Goal: Information Seeking & Learning: Learn about a topic

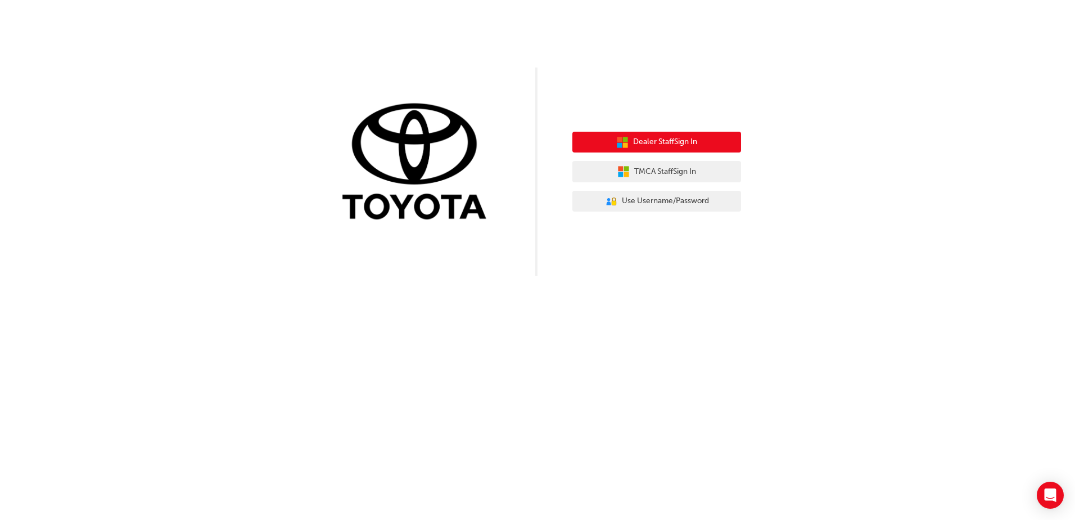
click at [671, 145] on span "Dealer Staff Sign In" at bounding box center [665, 142] width 64 height 13
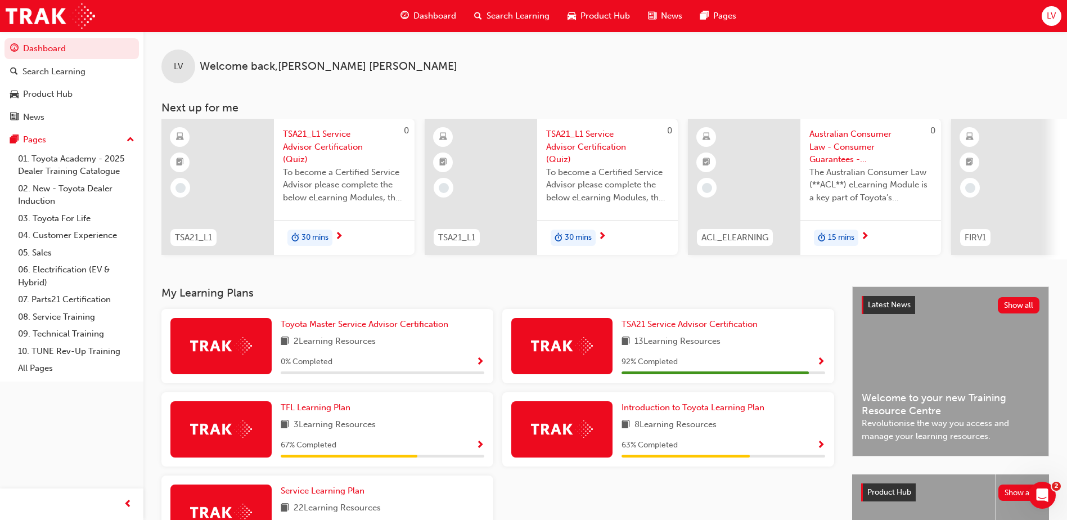
click at [478, 366] on span "Show Progress" at bounding box center [480, 362] width 8 height 10
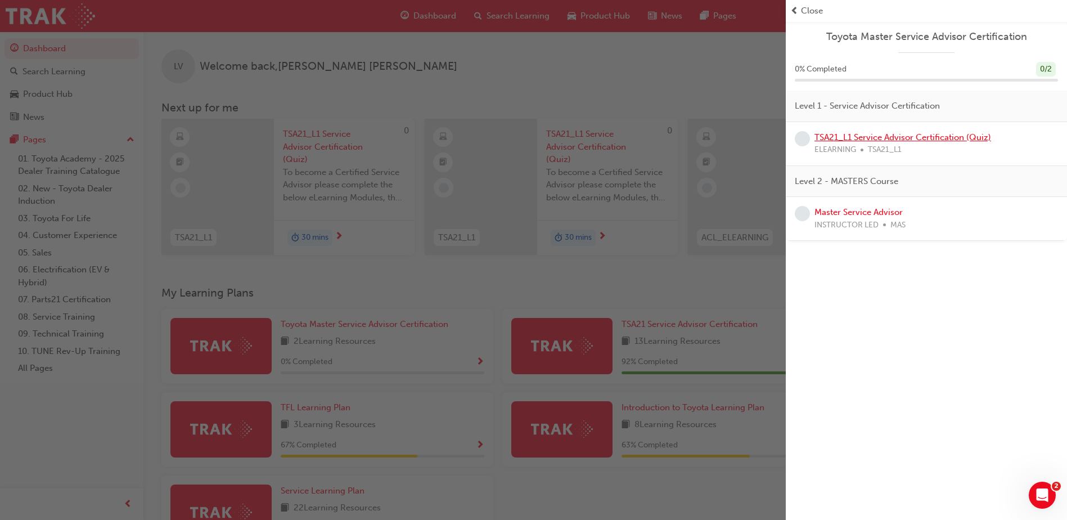
click at [937, 139] on link "TSA21_L1 Service Advisor Certification (Quiz)" at bounding box center [902, 137] width 177 height 10
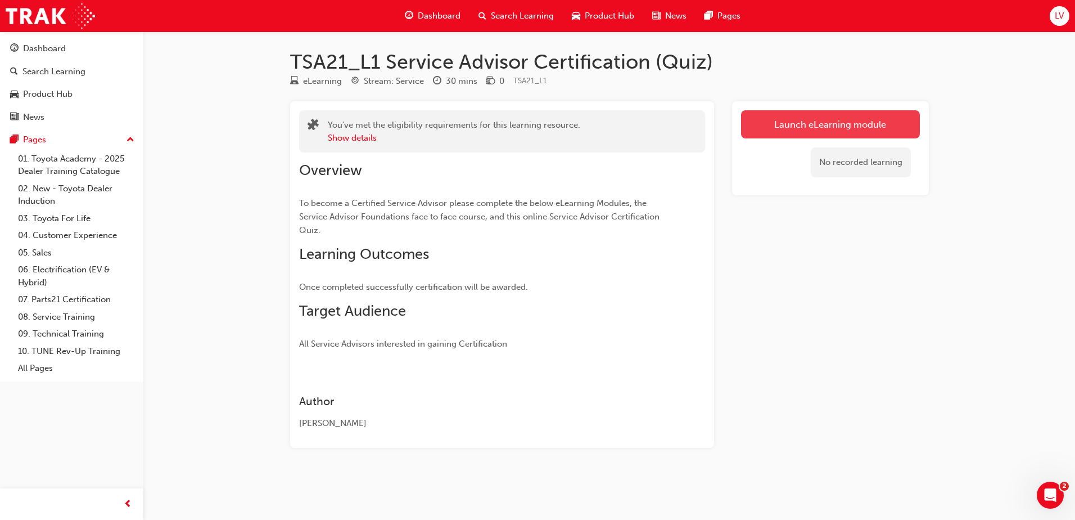
click at [865, 127] on link "Launch eLearning module" at bounding box center [830, 124] width 179 height 28
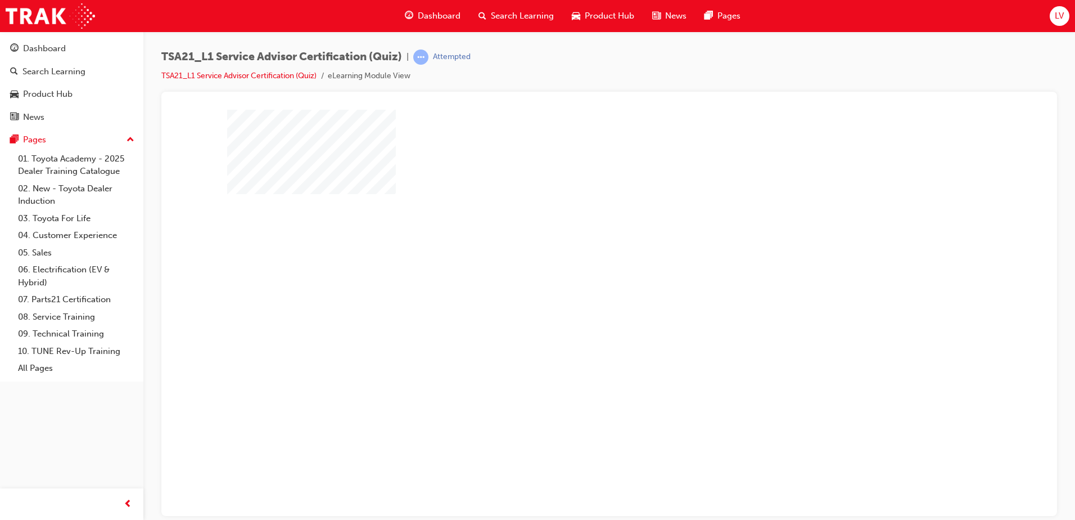
click at [577, 279] on div "play" at bounding box center [577, 279] width 0 height 0
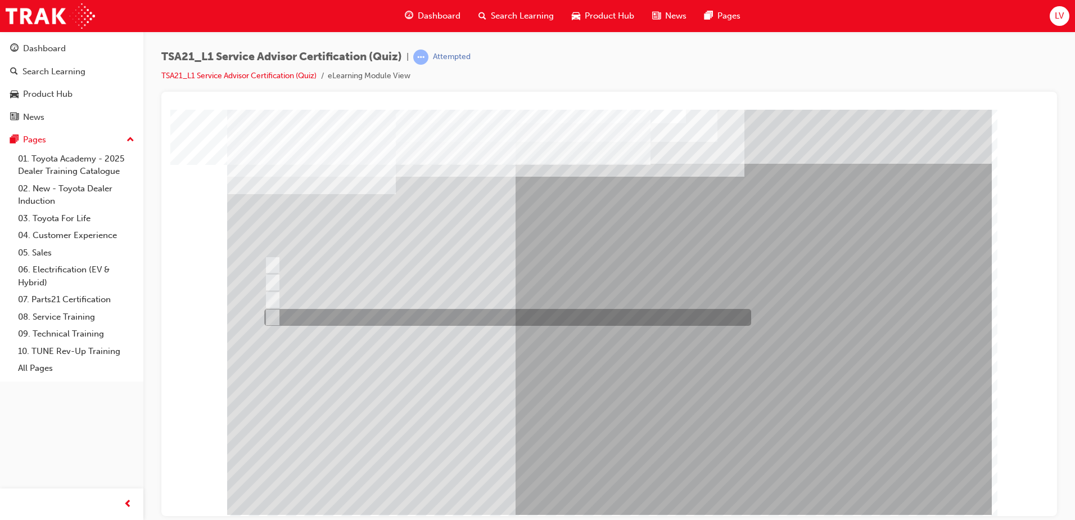
click at [542, 315] on div at bounding box center [504, 317] width 487 height 17
radio input "true"
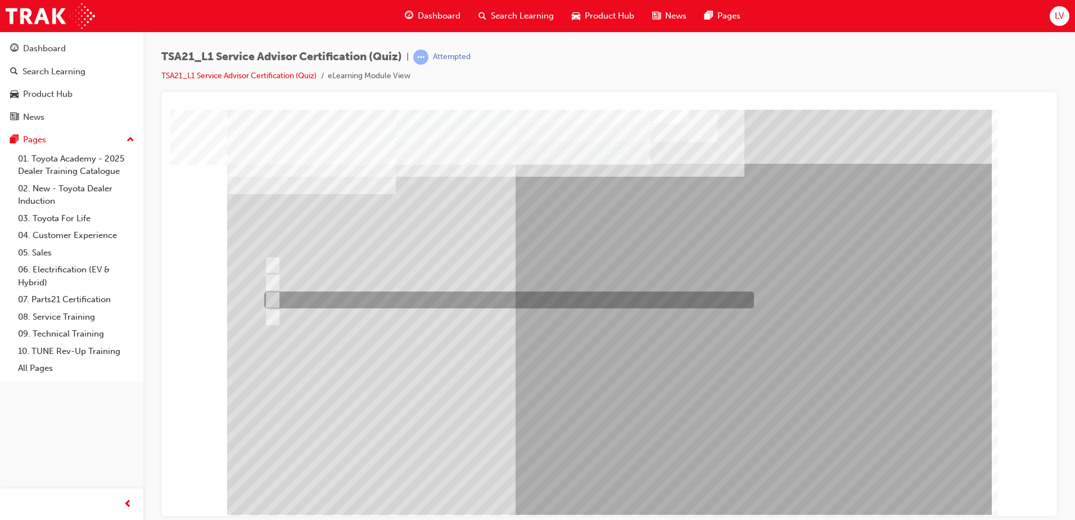
click at [570, 298] on div at bounding box center [506, 299] width 490 height 17
radio input "true"
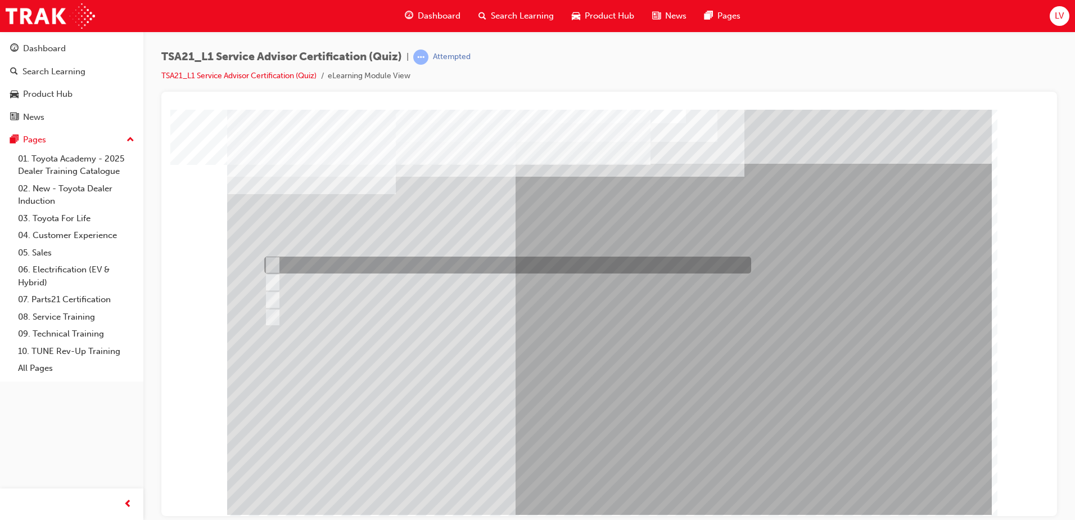
click at [405, 267] on div at bounding box center [504, 264] width 487 height 17
radio input "true"
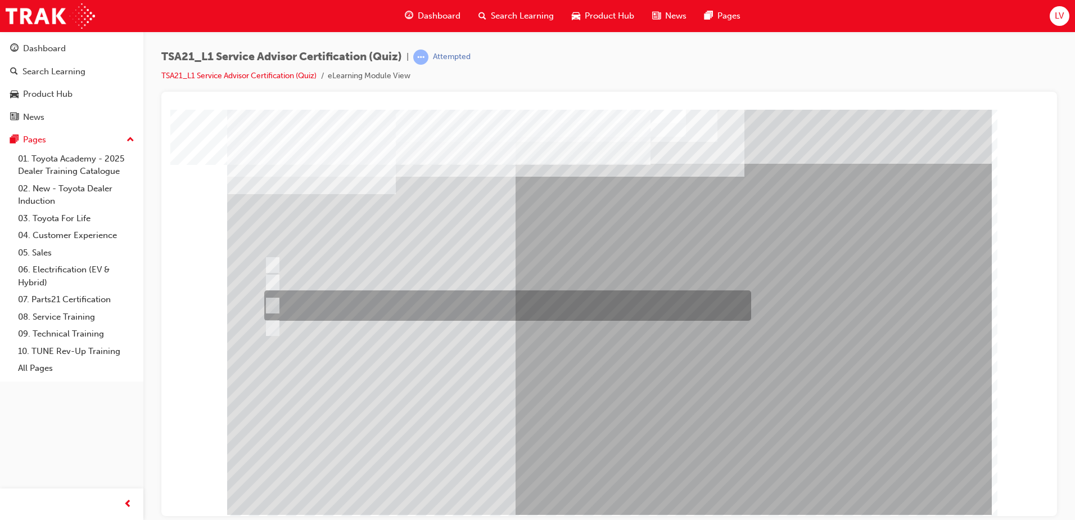
click at [519, 304] on div at bounding box center [504, 305] width 487 height 30
radio input "true"
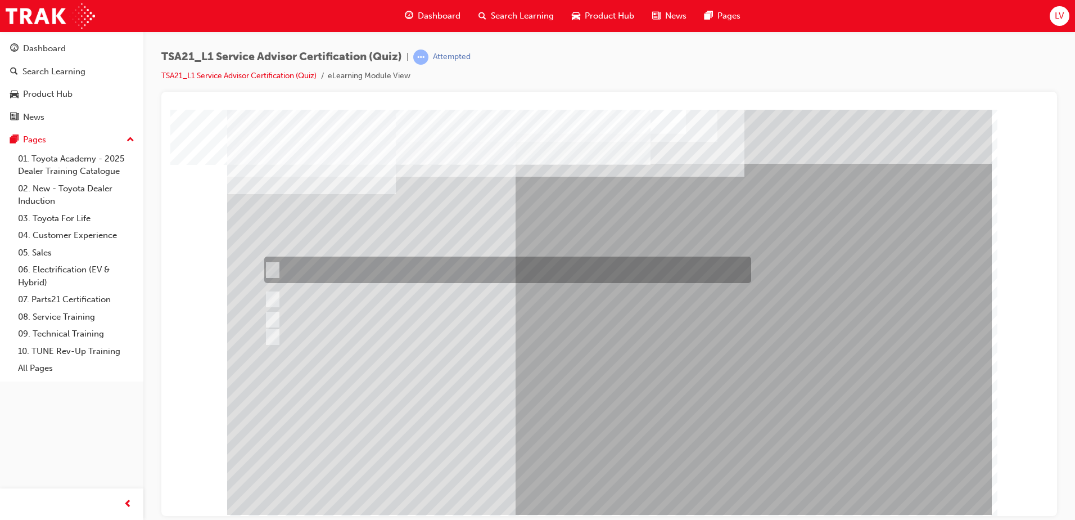
click at [529, 259] on div at bounding box center [504, 269] width 487 height 26
radio input "true"
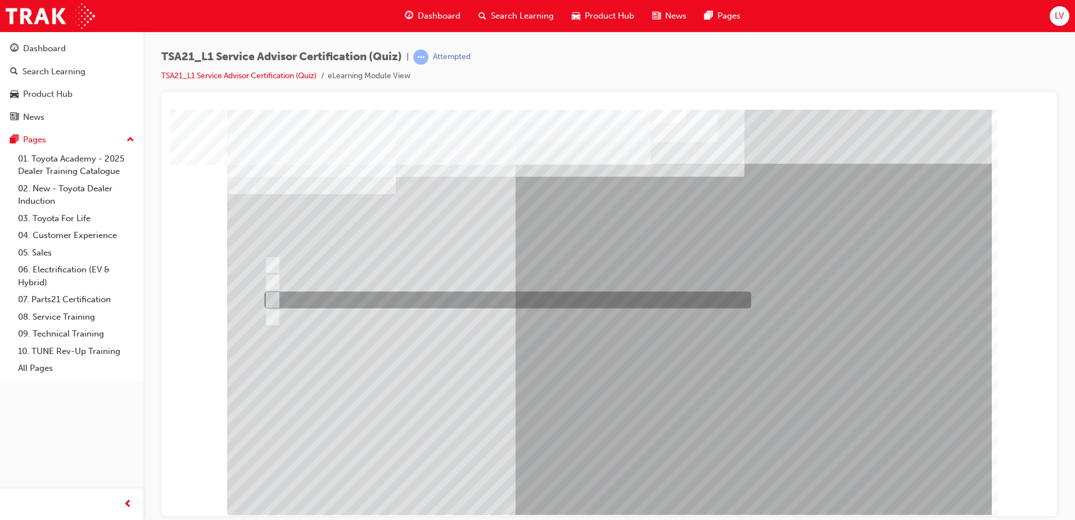
click at [377, 298] on div at bounding box center [504, 299] width 487 height 17
radio input "true"
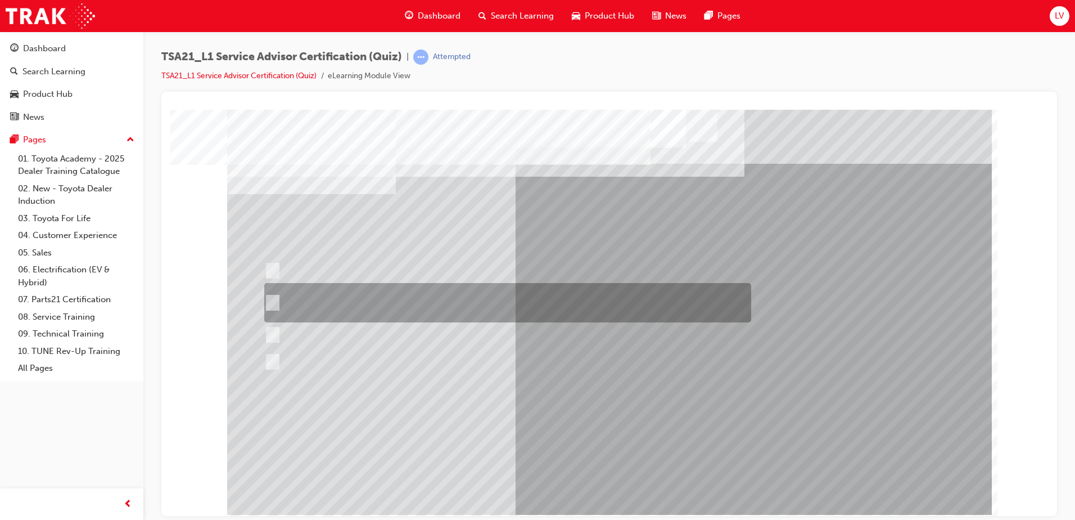
click at [596, 299] on div at bounding box center [504, 302] width 487 height 39
radio input "true"
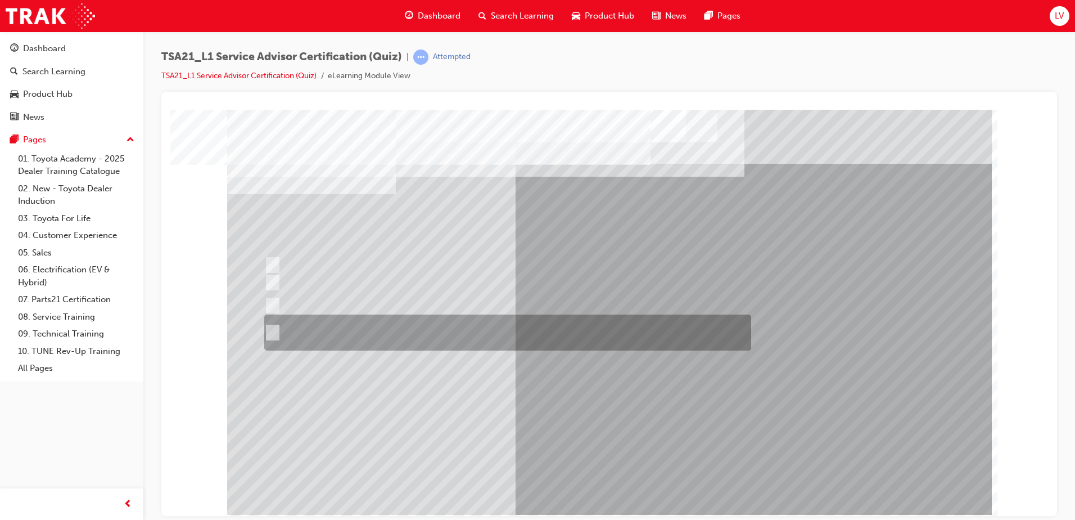
click at [592, 332] on div at bounding box center [504, 332] width 487 height 36
radio input "true"
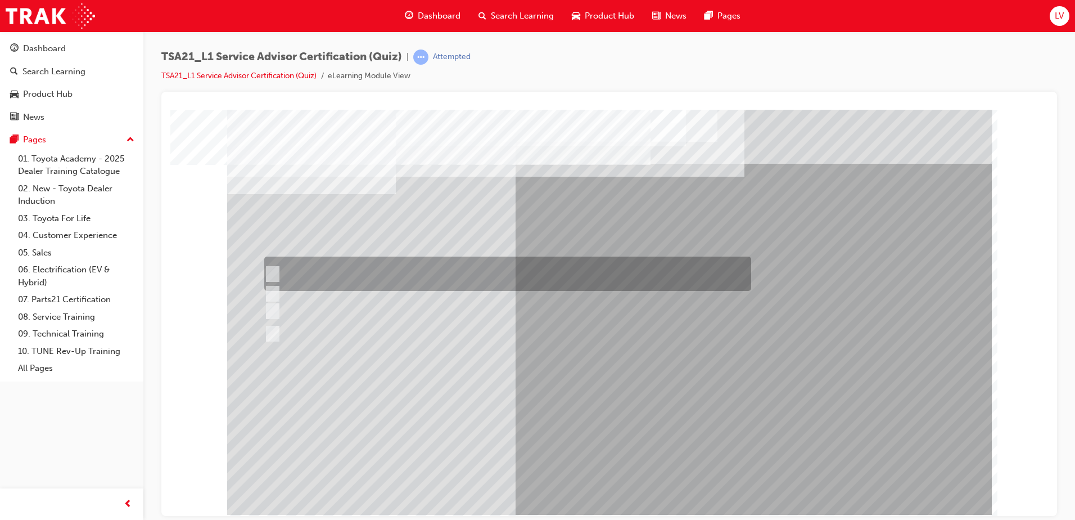
click at [493, 274] on div at bounding box center [504, 273] width 487 height 34
radio input "true"
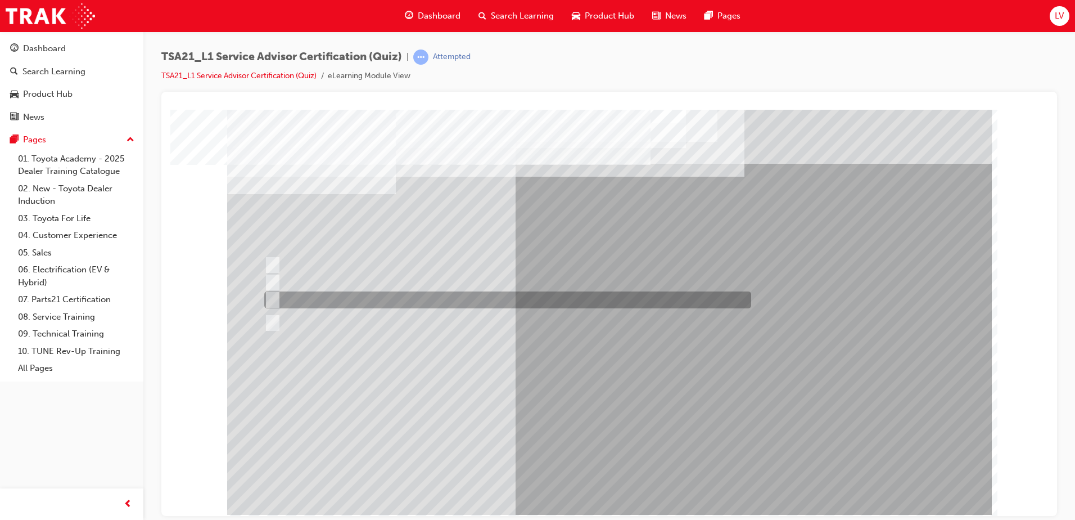
click at [501, 295] on div at bounding box center [504, 299] width 487 height 17
radio input "true"
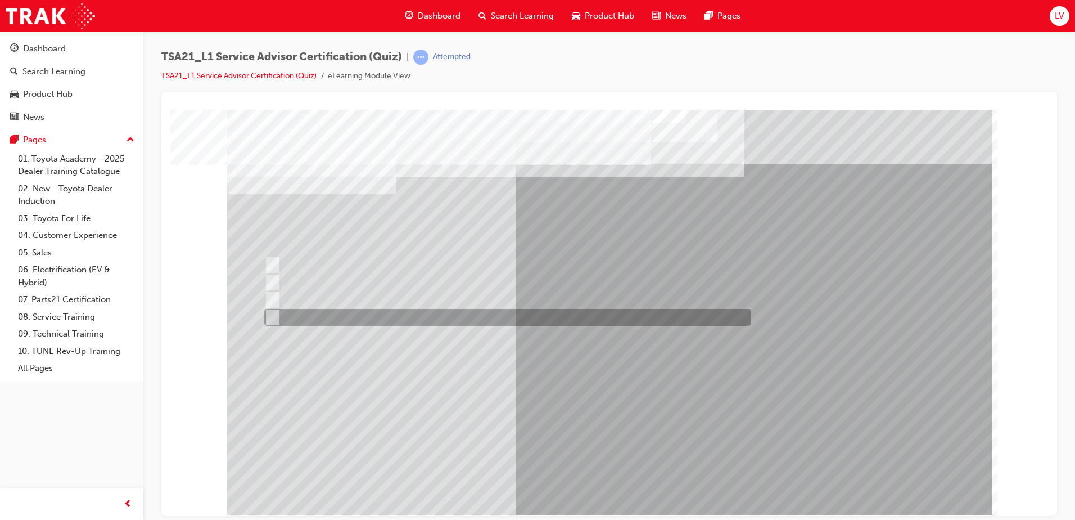
click at [357, 315] on div at bounding box center [504, 317] width 487 height 17
radio input "true"
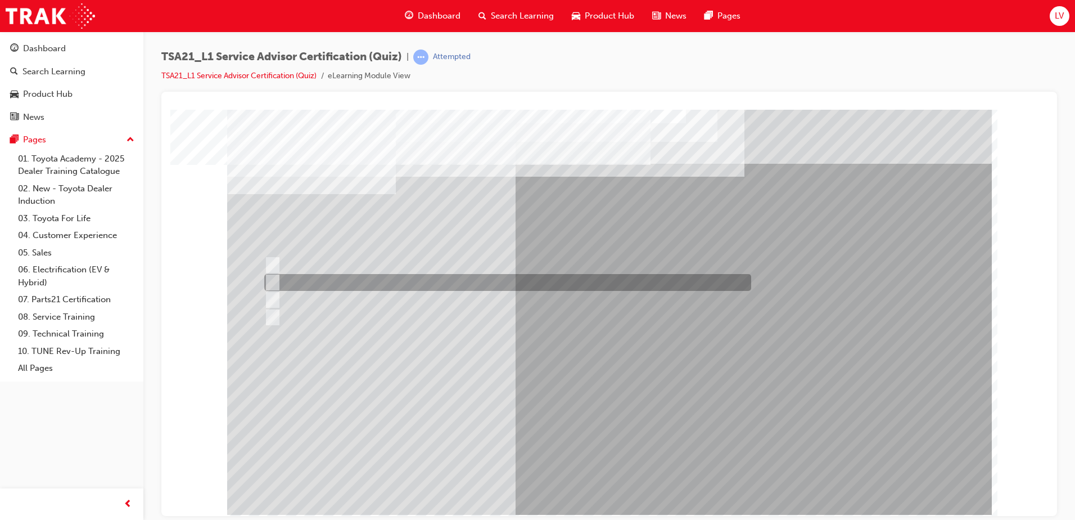
click at [346, 287] on div at bounding box center [504, 282] width 487 height 17
radio input "true"
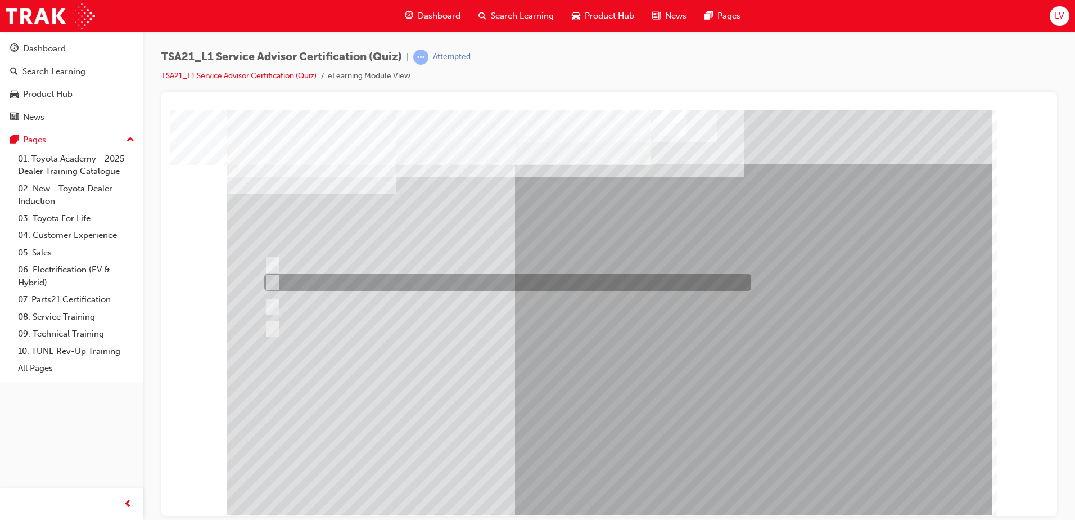
click at [519, 283] on div at bounding box center [504, 282] width 487 height 17
radio input "true"
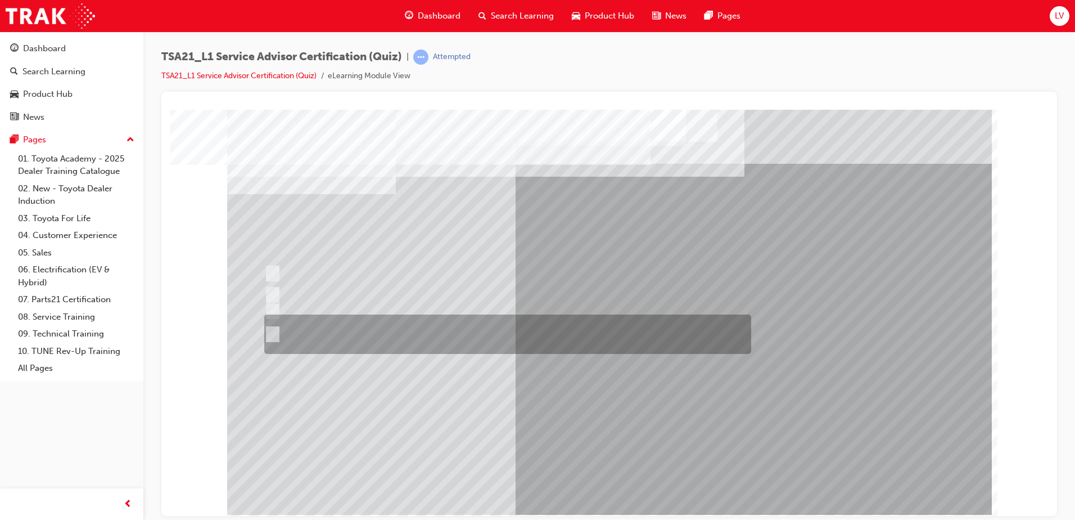
drag, startPoint x: 351, startPoint y: 337, endPoint x: 360, endPoint y: 350, distance: 15.8
click at [351, 337] on div at bounding box center [504, 333] width 487 height 39
radio input "true"
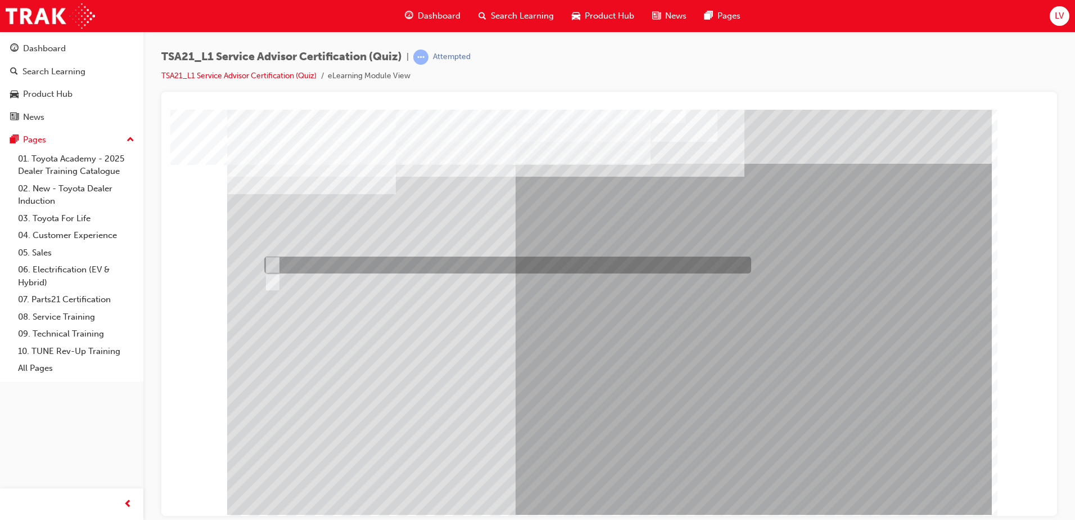
click at [483, 267] on div at bounding box center [504, 264] width 487 height 17
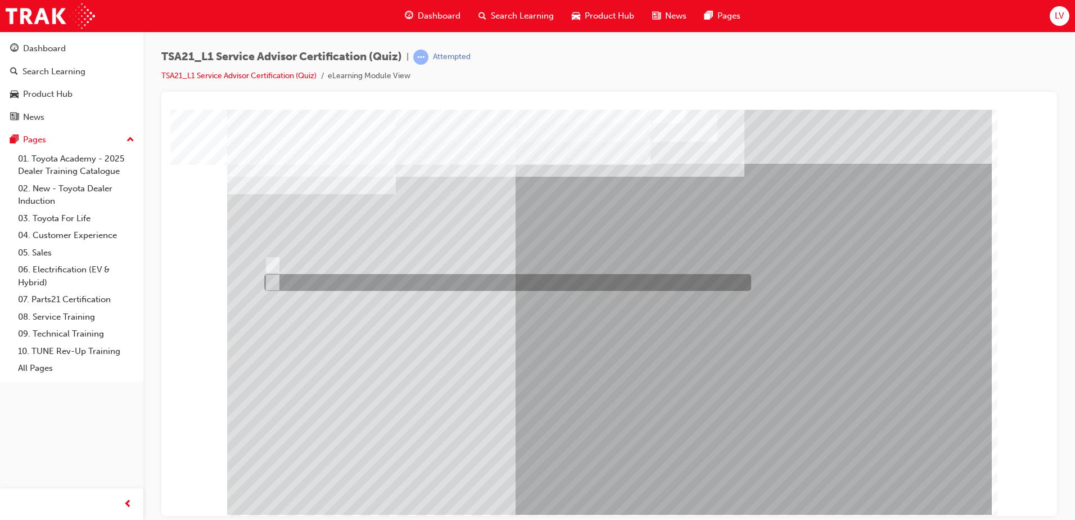
click at [481, 279] on div at bounding box center [504, 282] width 487 height 17
radio input "false"
radio input "true"
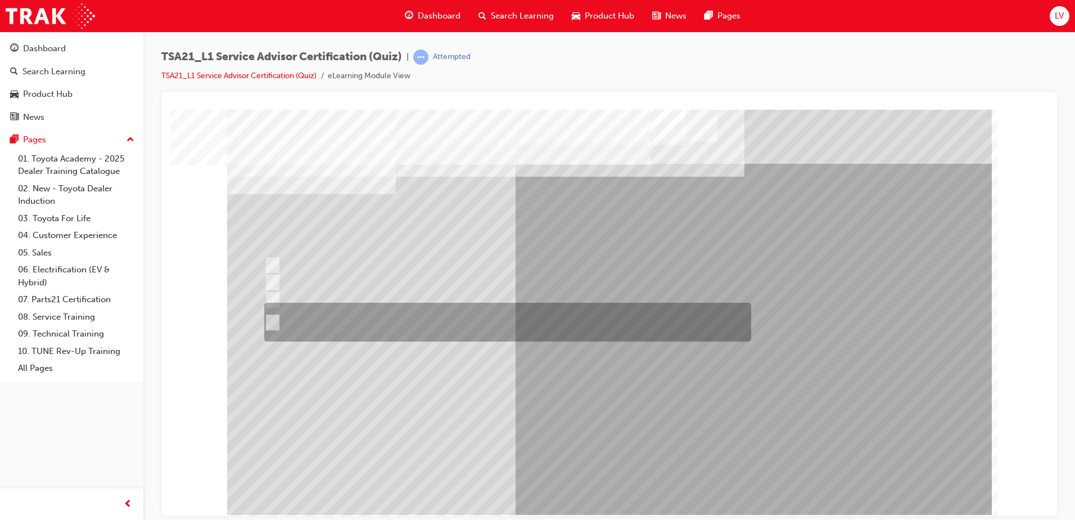
click at [362, 323] on div at bounding box center [504, 322] width 487 height 39
radio input "true"
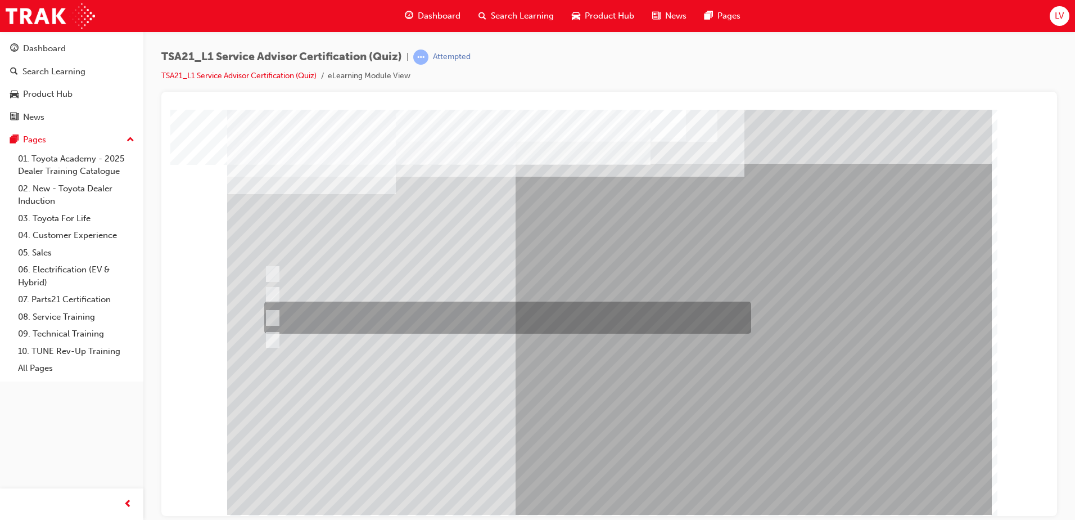
click at [351, 313] on div at bounding box center [504, 317] width 487 height 32
radio input "true"
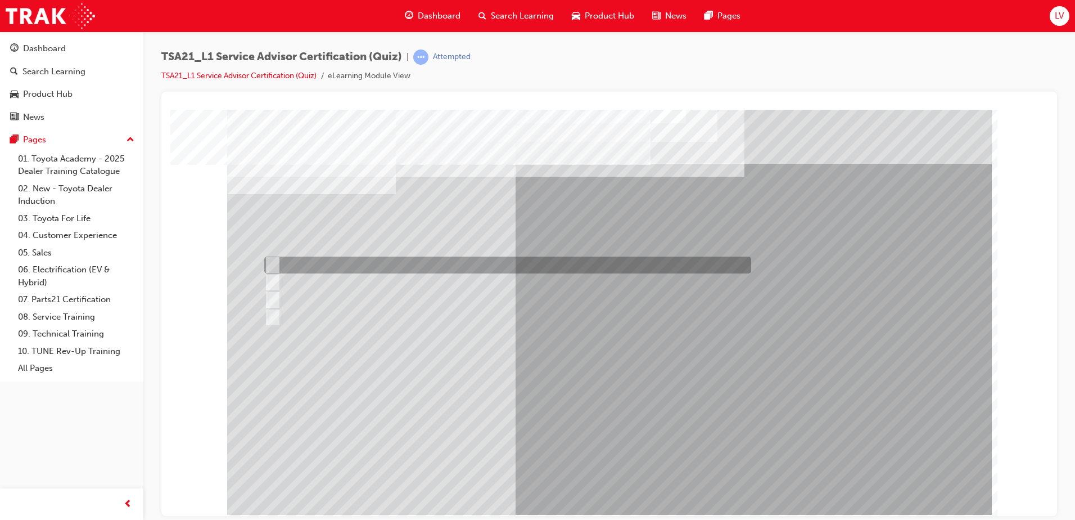
click at [381, 261] on div at bounding box center [504, 264] width 487 height 17
radio input "true"
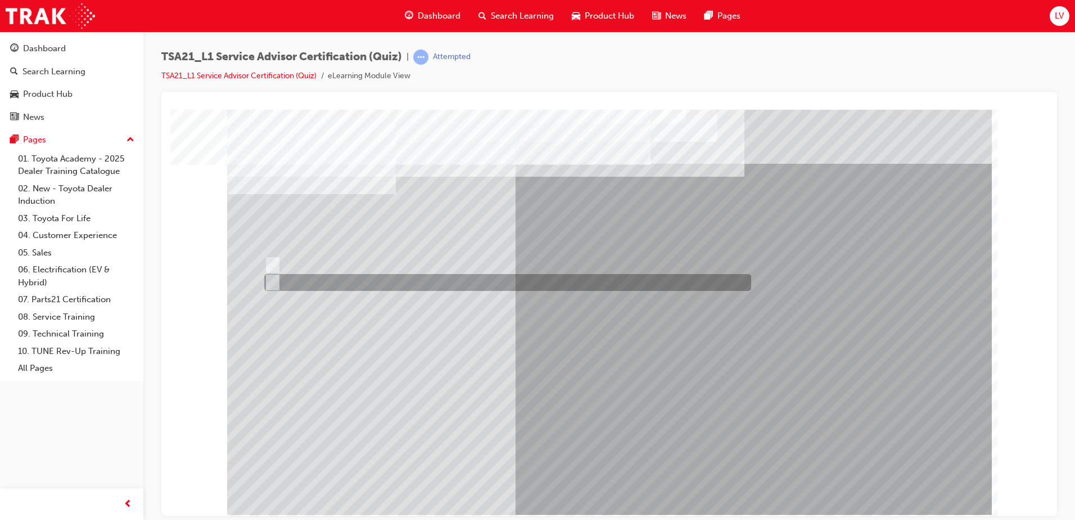
click at [340, 286] on div at bounding box center [504, 282] width 487 height 17
radio input "true"
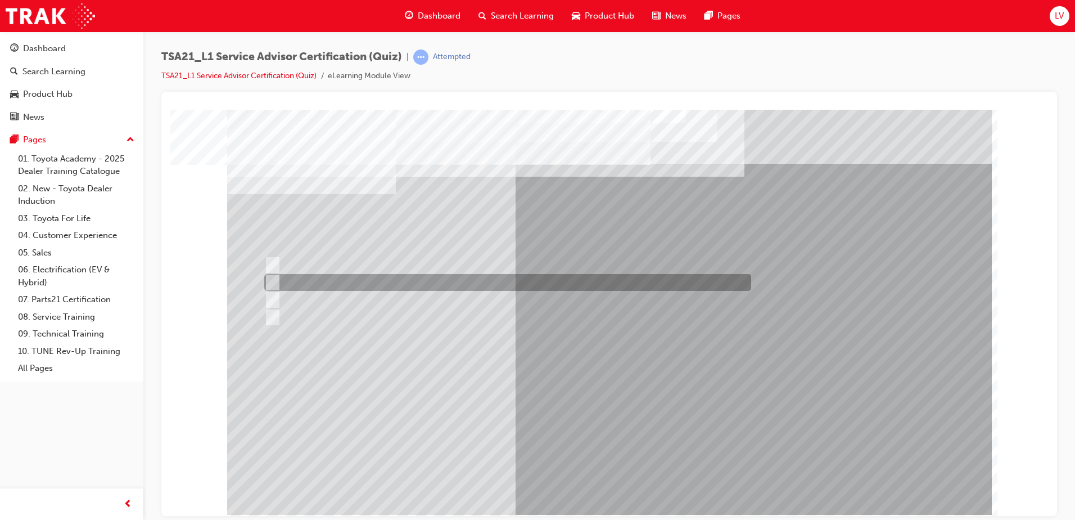
click at [339, 282] on div at bounding box center [504, 282] width 487 height 17
radio input "true"
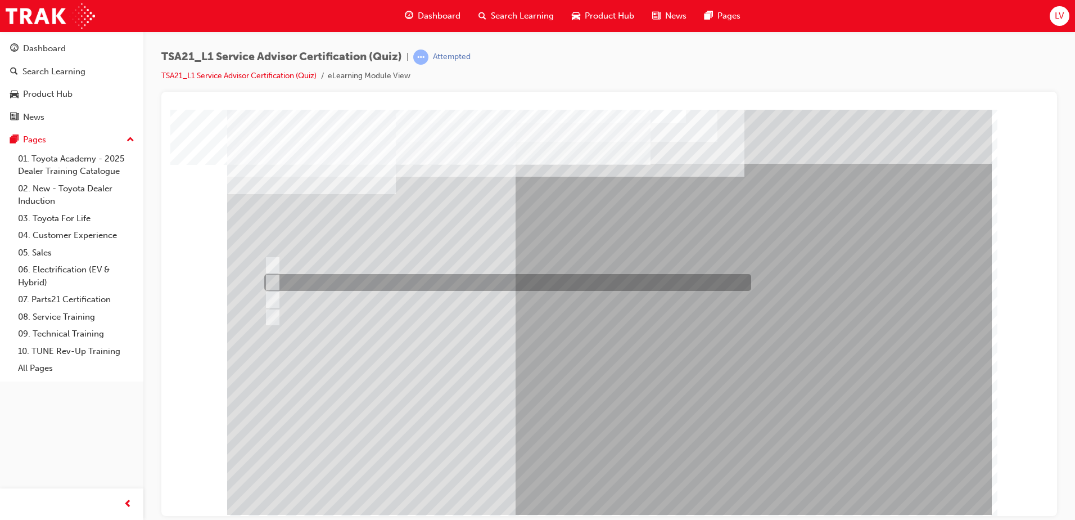
click at [435, 286] on div at bounding box center [504, 282] width 487 height 17
radio input "true"
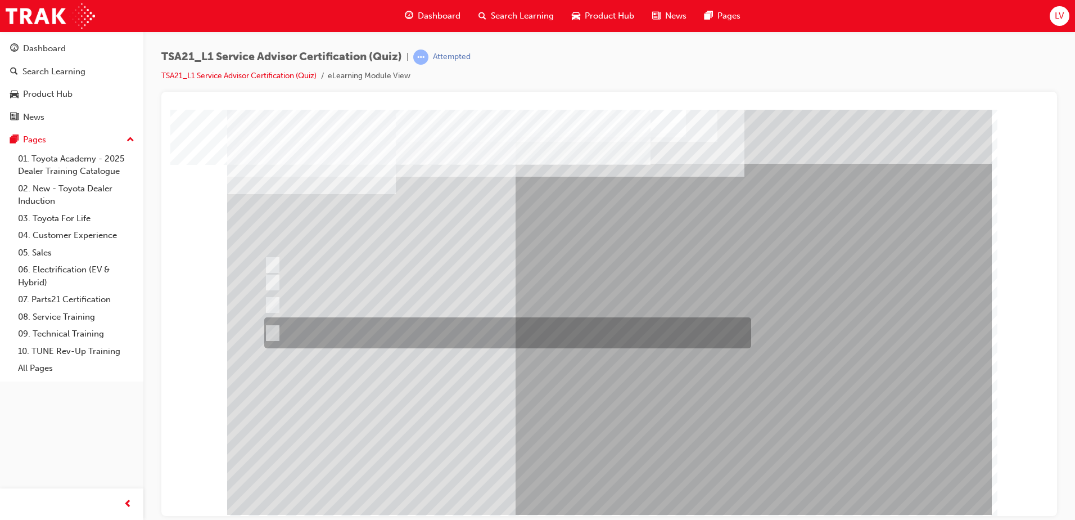
click at [412, 337] on div at bounding box center [504, 332] width 487 height 31
radio input "true"
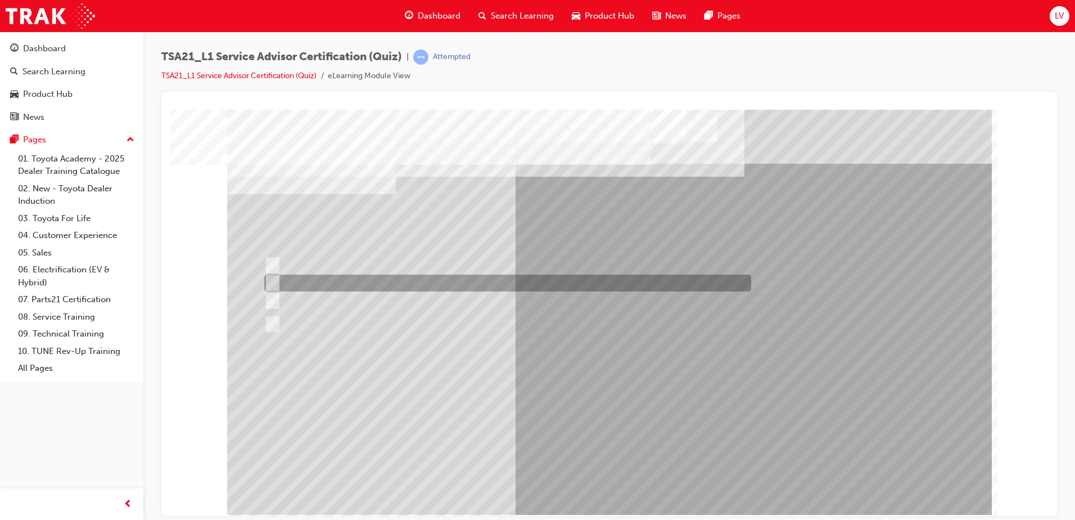
click at [376, 283] on div at bounding box center [504, 282] width 487 height 17
radio input "true"
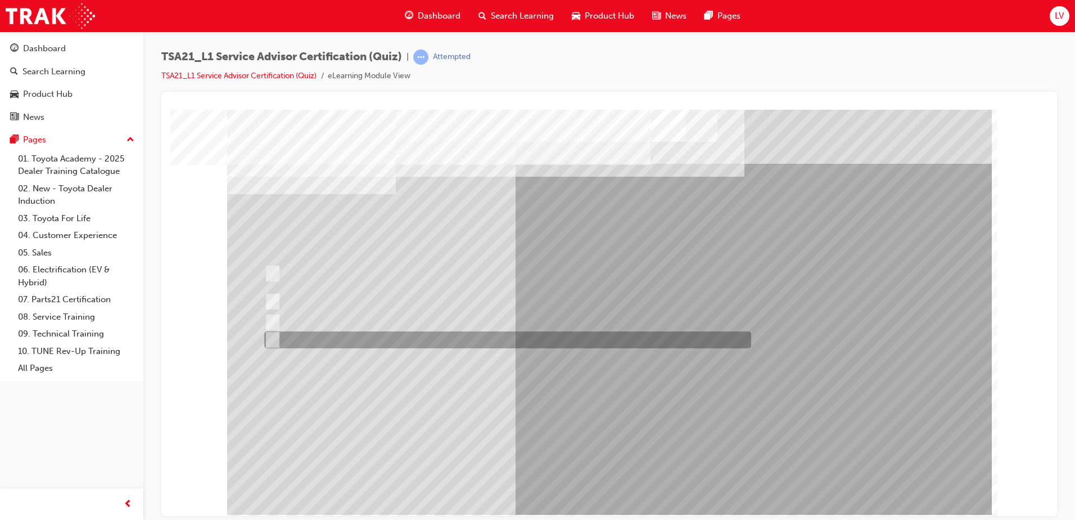
click at [407, 339] on div at bounding box center [504, 339] width 487 height 17
radio input "true"
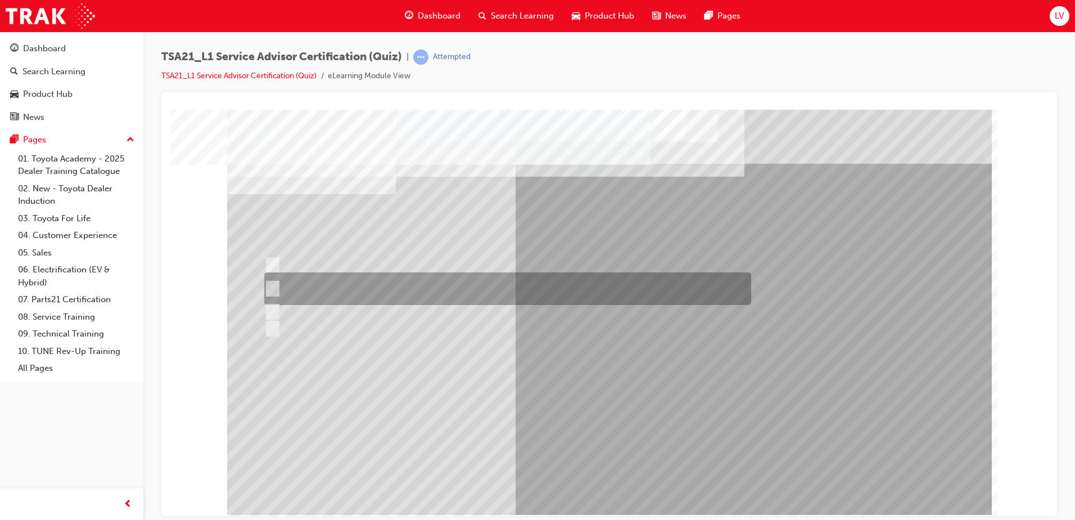
click at [412, 288] on div at bounding box center [504, 288] width 487 height 33
radio input "true"
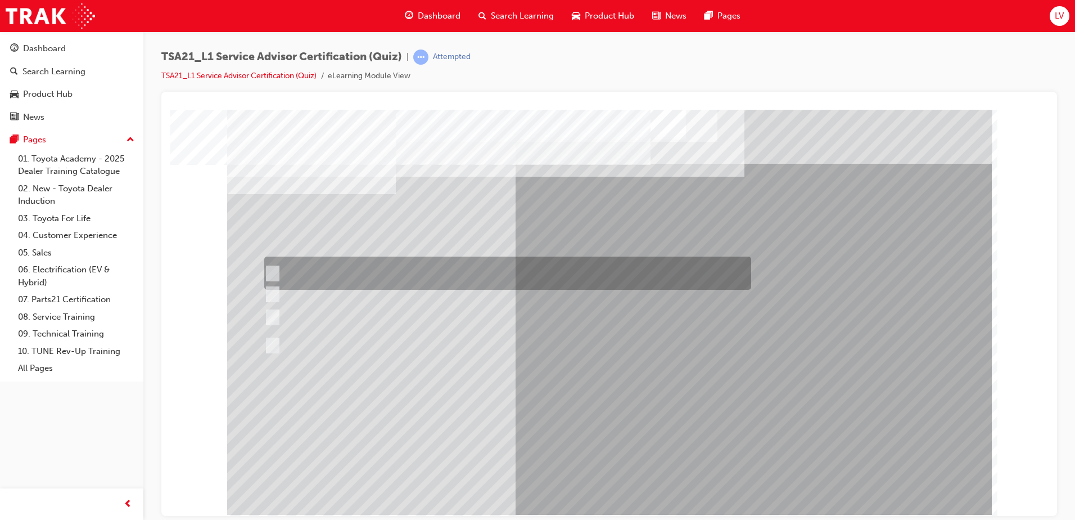
click at [331, 278] on div at bounding box center [504, 272] width 487 height 33
radio input "true"
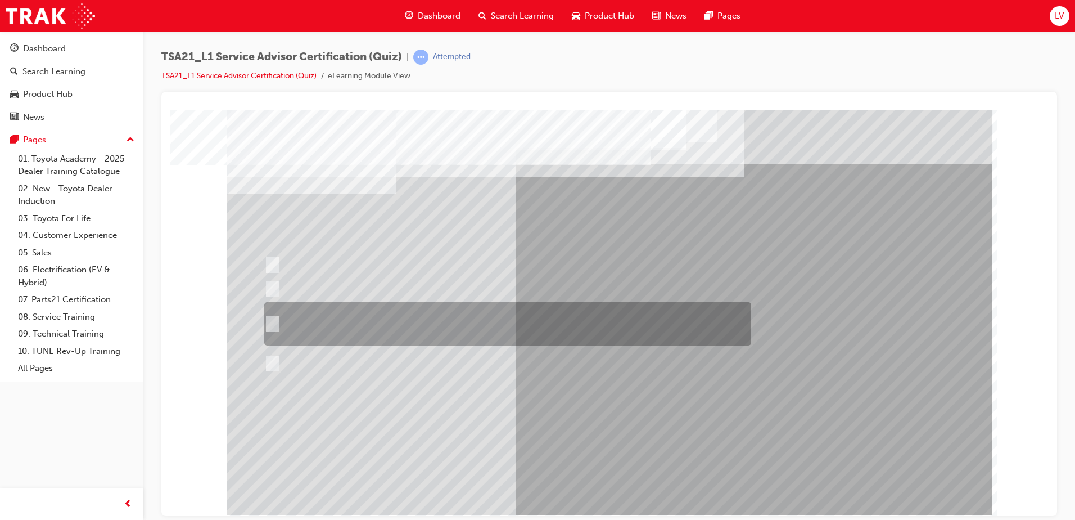
click at [477, 324] on div at bounding box center [504, 323] width 487 height 43
radio input "true"
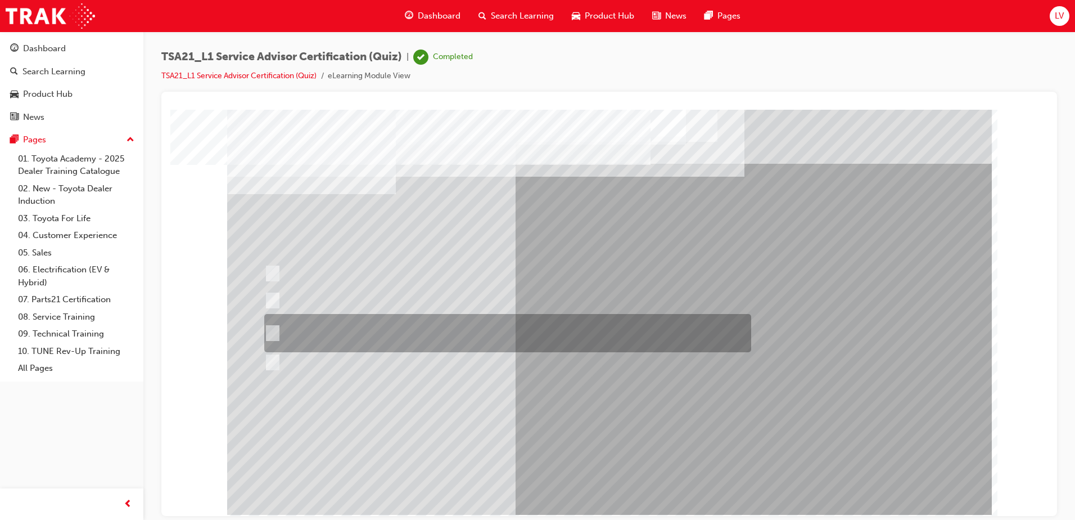
click at [522, 334] on div at bounding box center [504, 333] width 487 height 38
radio input "true"
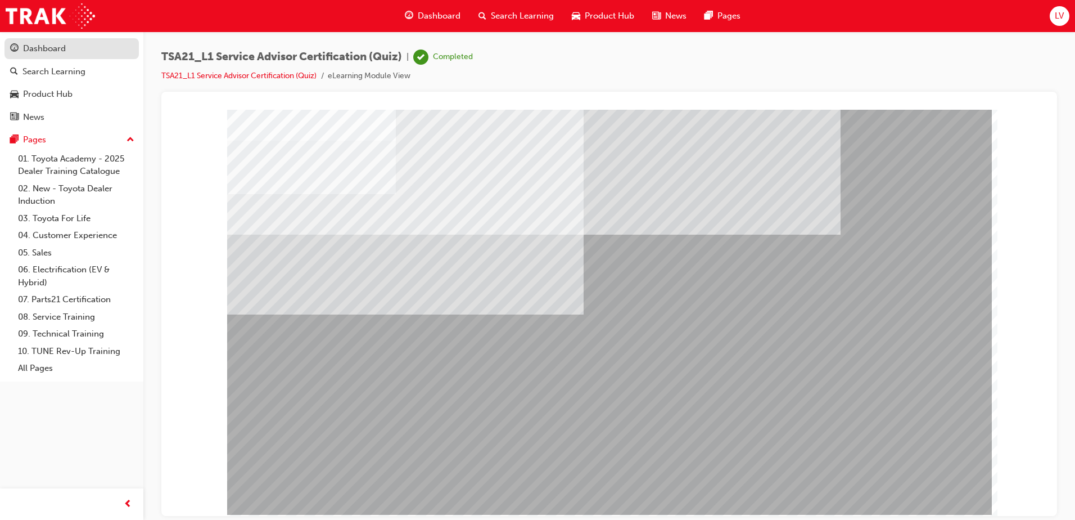
click at [57, 52] on div "Dashboard" at bounding box center [44, 48] width 43 height 13
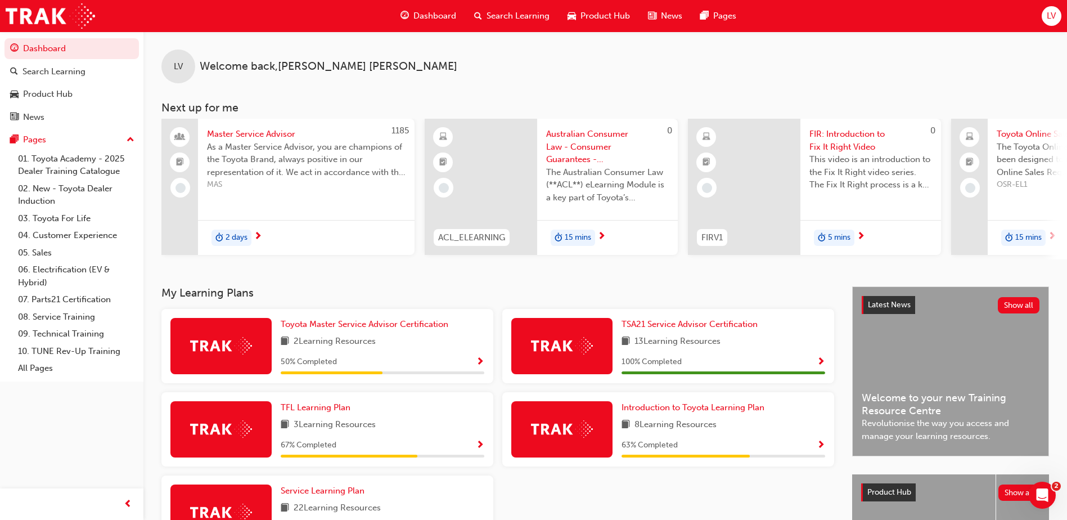
click at [480, 366] on span "Show Progress" at bounding box center [480, 362] width 8 height 10
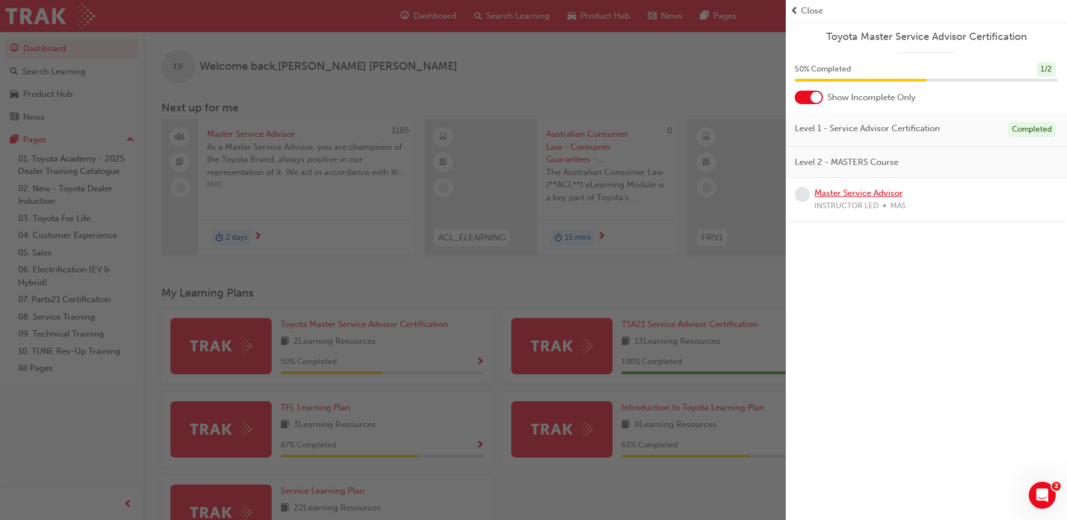
click at [880, 194] on link "Master Service Advisor" at bounding box center [858, 193] width 88 height 10
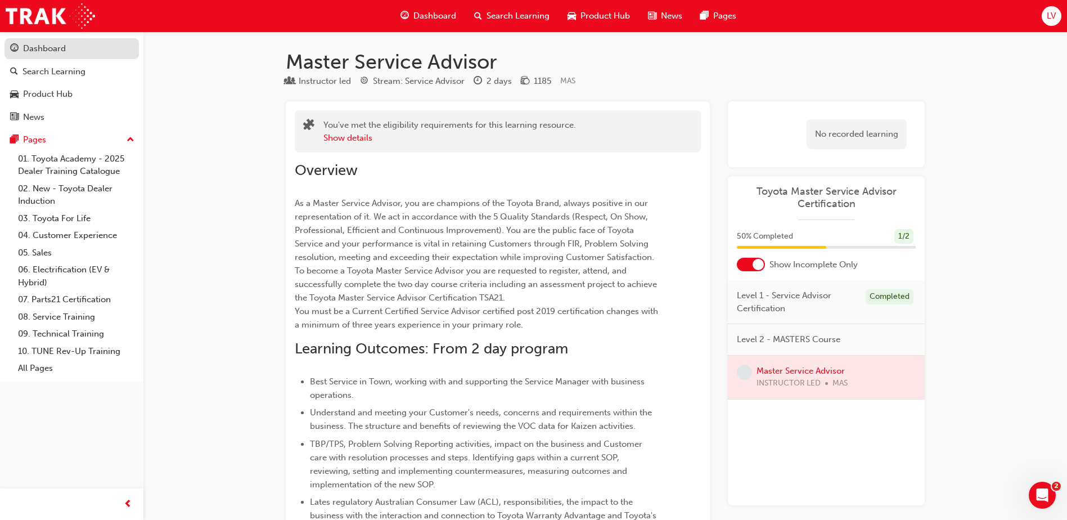
click at [44, 46] on div "Dashboard" at bounding box center [44, 48] width 43 height 13
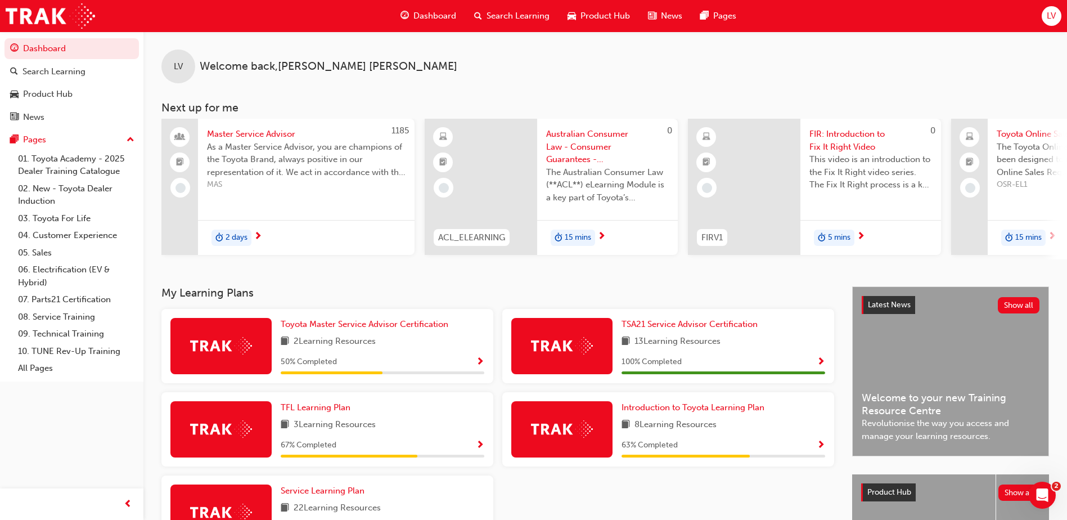
click at [675, 286] on div "LV Welcome back , [PERSON_NAME] Next up for me 1185 Master Service Advisor As a…" at bounding box center [604, 158] width 923 height 255
